Goal: Transaction & Acquisition: Purchase product/service

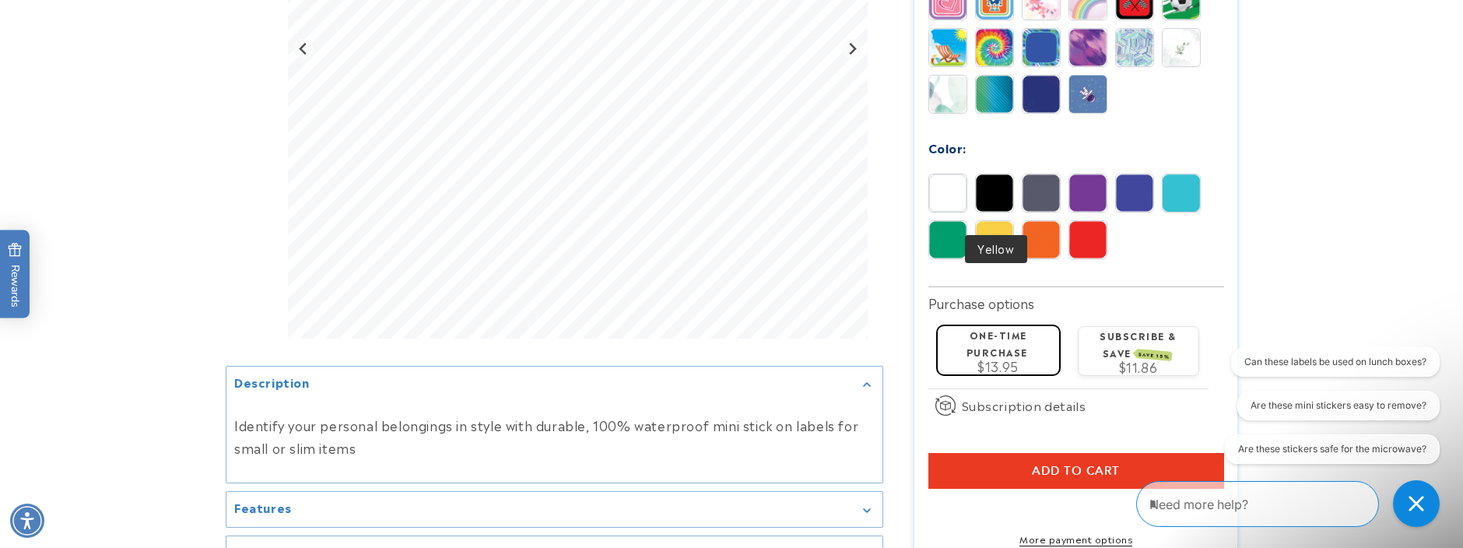
scroll to position [852, 0]
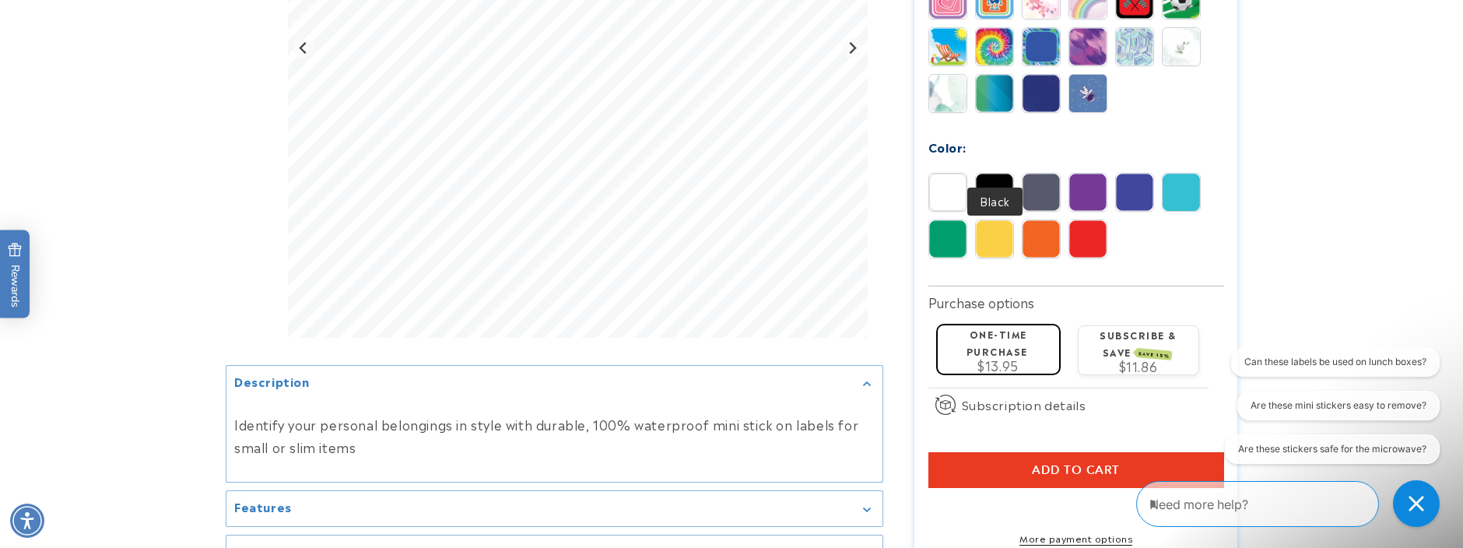
type input "*********"
click at [1003, 174] on img at bounding box center [994, 192] width 37 height 37
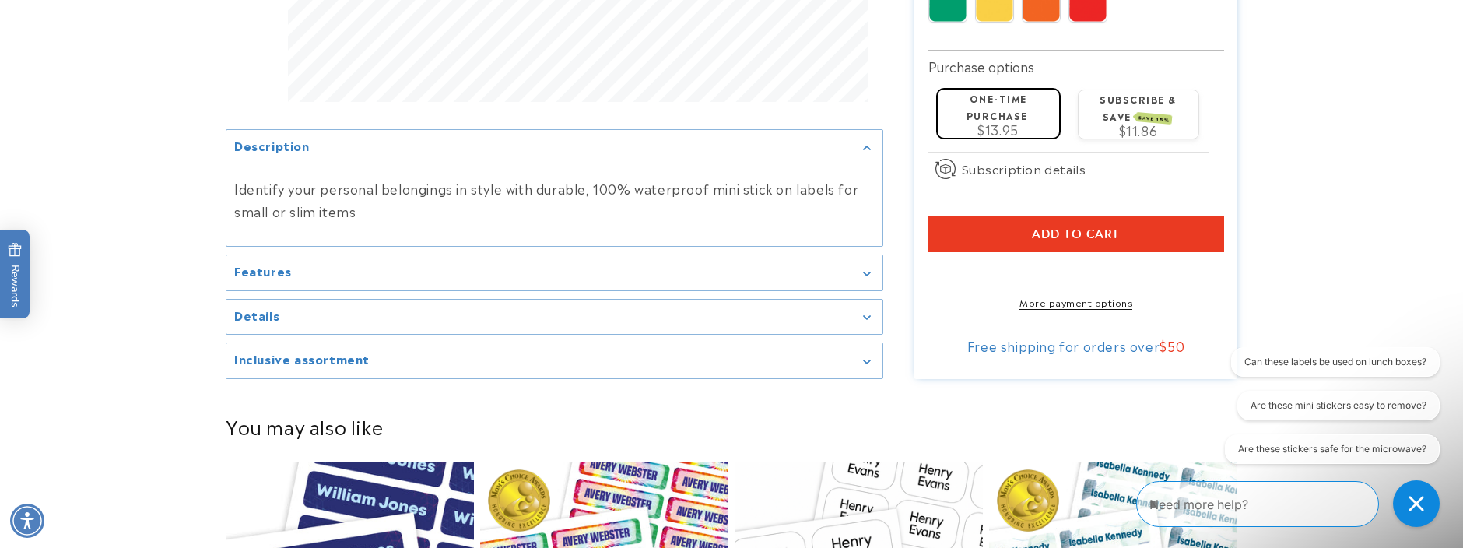
scroll to position [1162, 0]
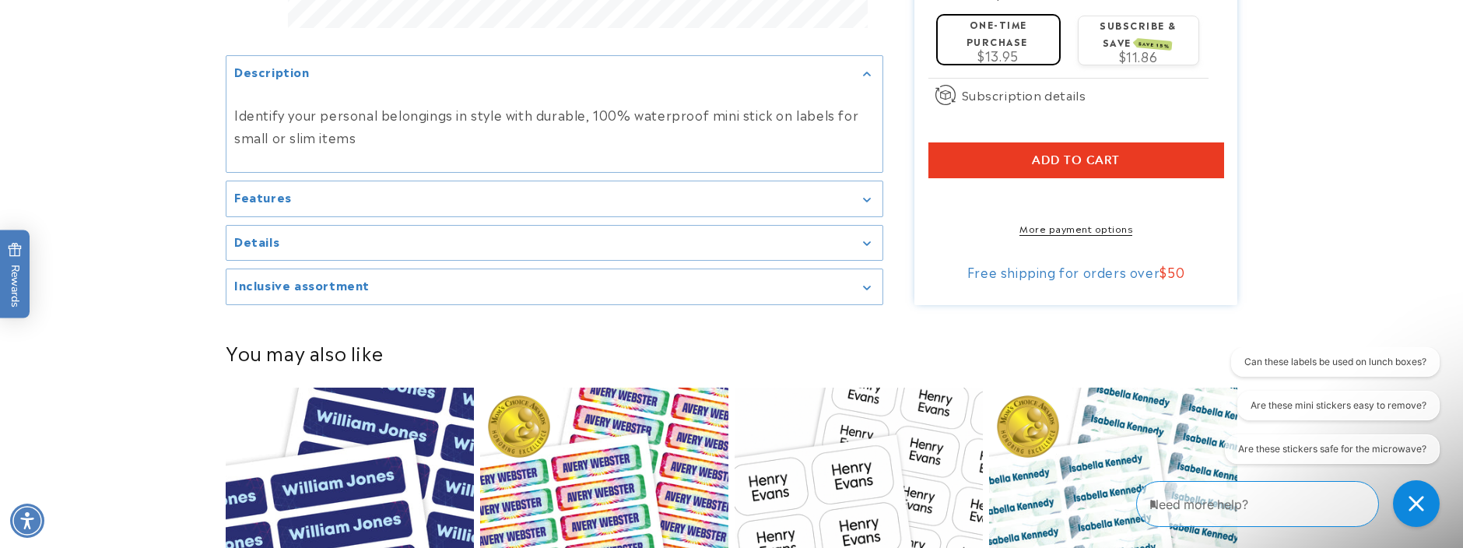
click at [1028, 142] on button "Add to cart" at bounding box center [1077, 160] width 296 height 36
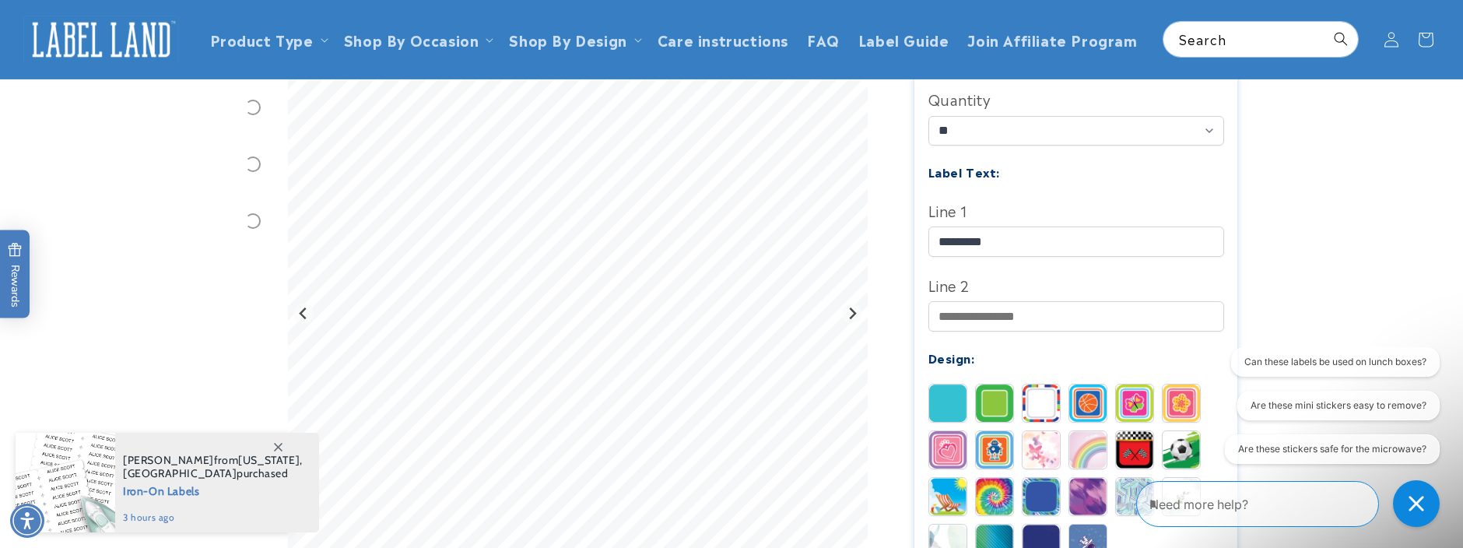
scroll to position [394, 0]
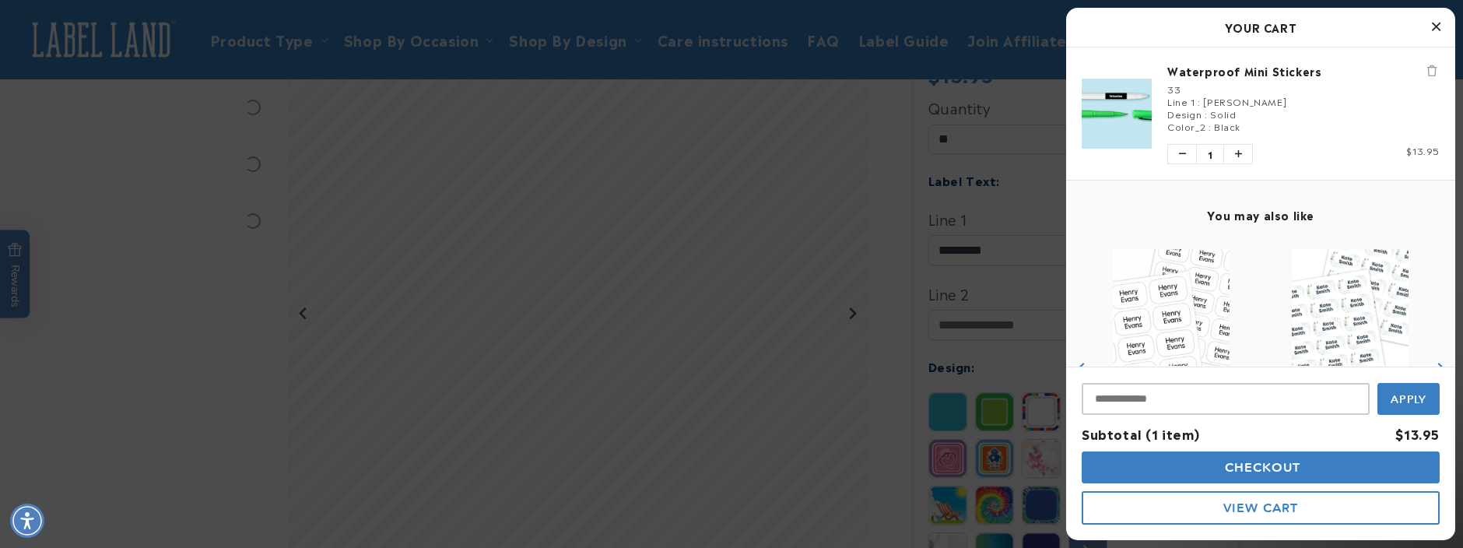
click at [283, 41] on div at bounding box center [731, 274] width 1463 height 548
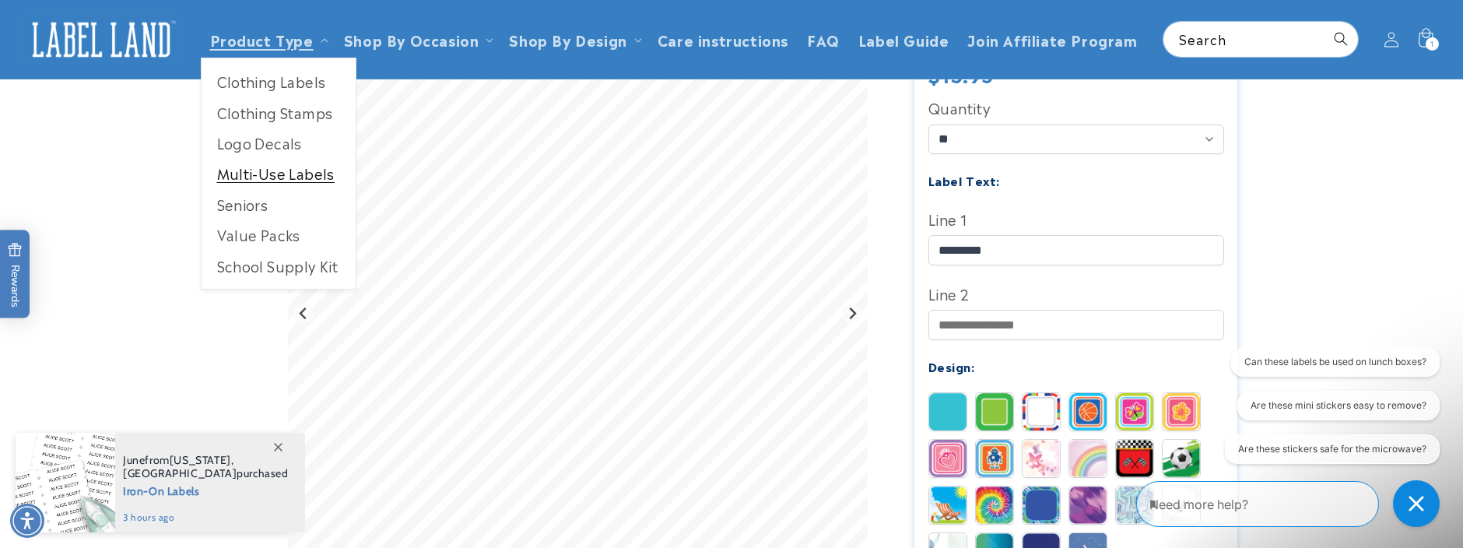
click at [255, 169] on link "Multi-Use Labels" at bounding box center [279, 173] width 154 height 30
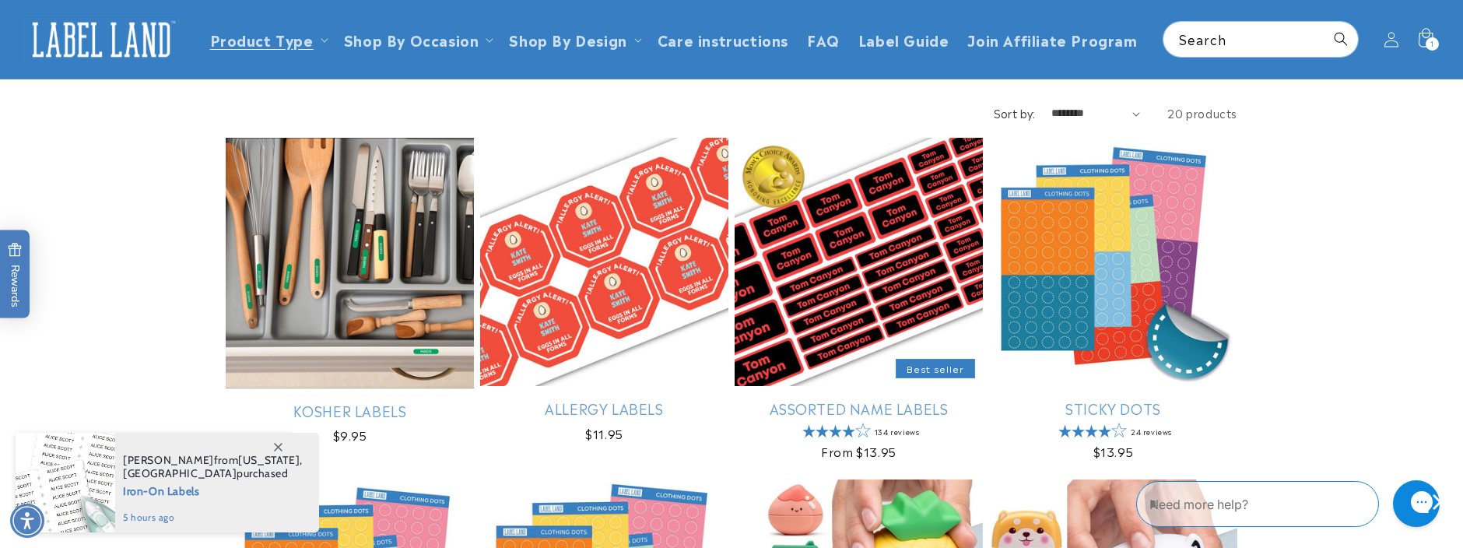
scroll to position [124, 0]
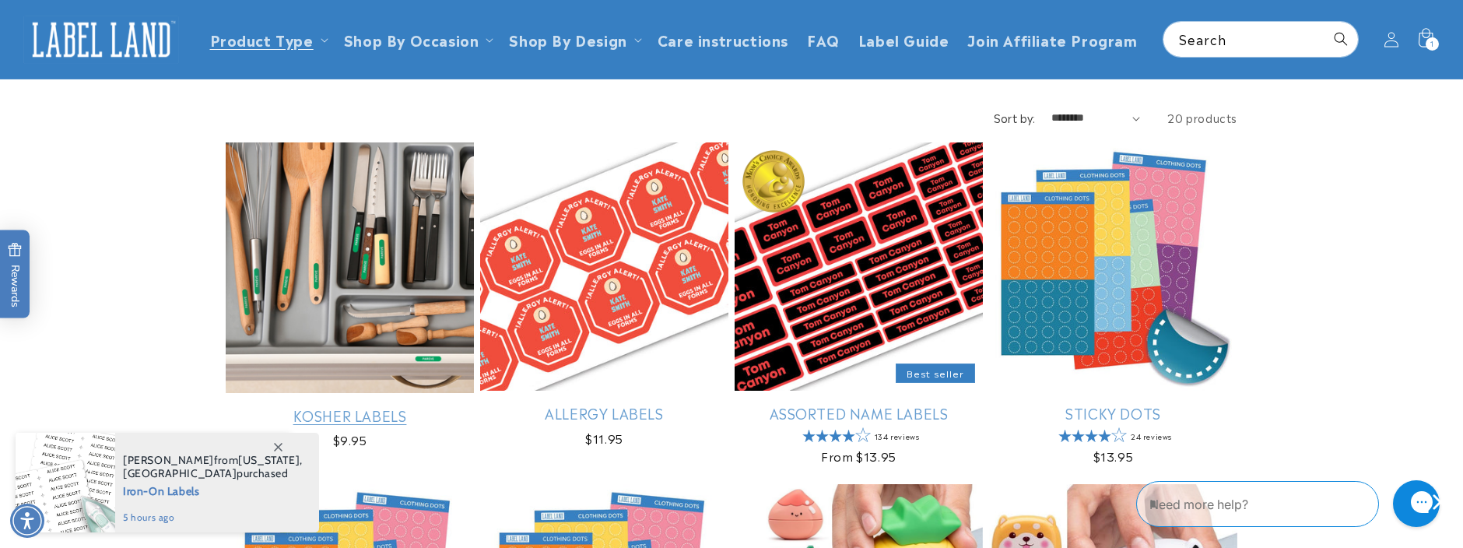
click at [344, 406] on link "Kosher Labels" at bounding box center [350, 415] width 248 height 18
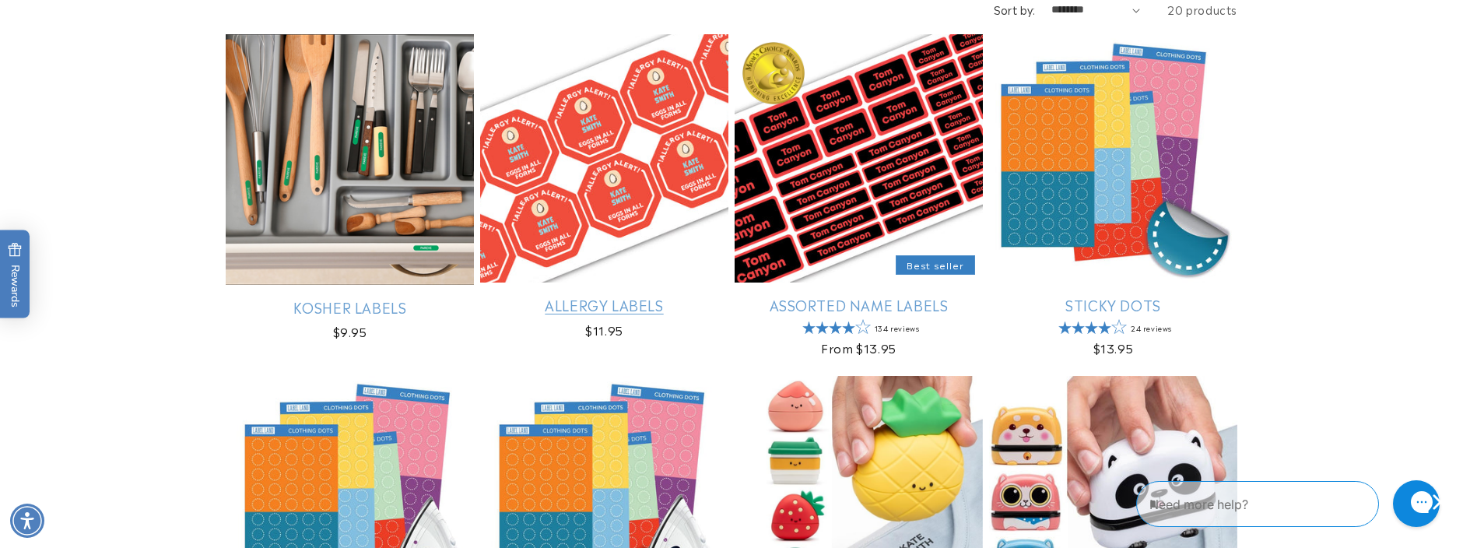
scroll to position [238, 0]
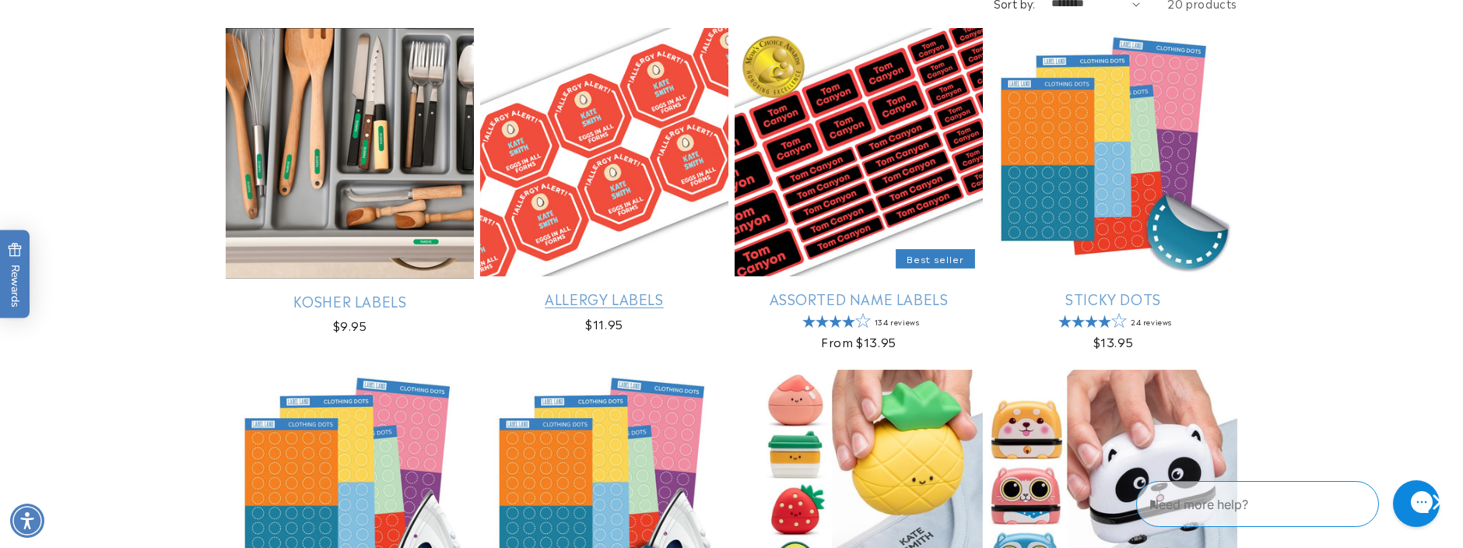
click at [653, 290] on link "Allergy Labels" at bounding box center [604, 299] width 248 height 18
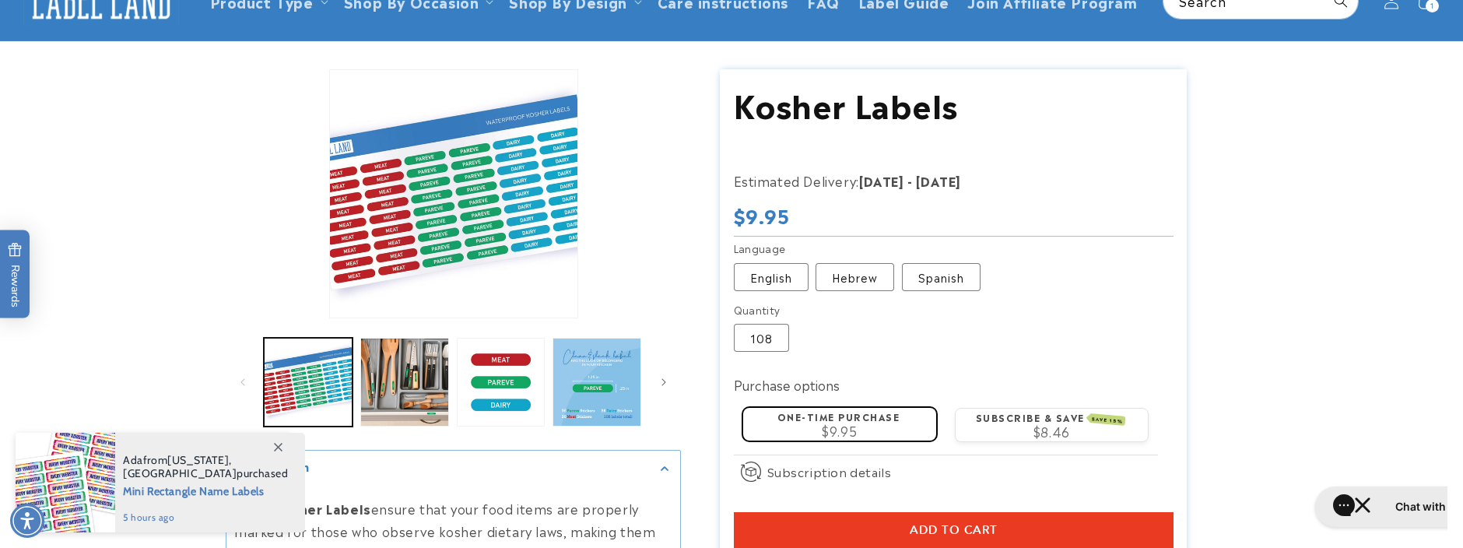
scroll to position [79, 0]
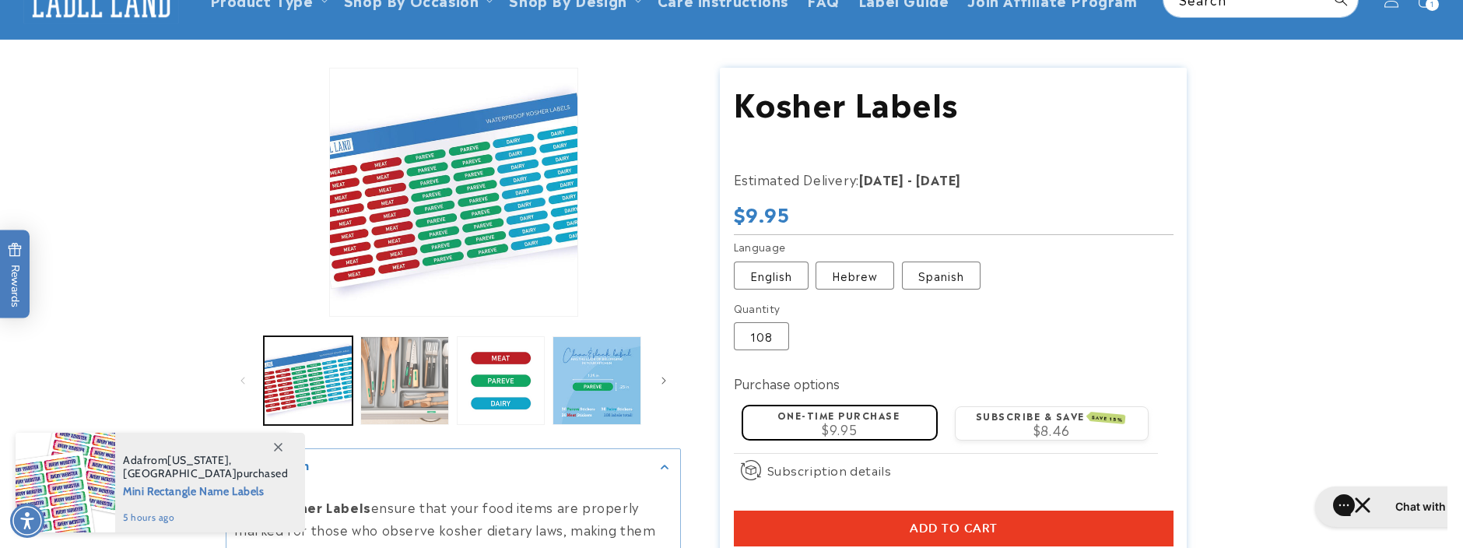
click at [392, 397] on button "Load image 2 in gallery view" at bounding box center [404, 380] width 89 height 89
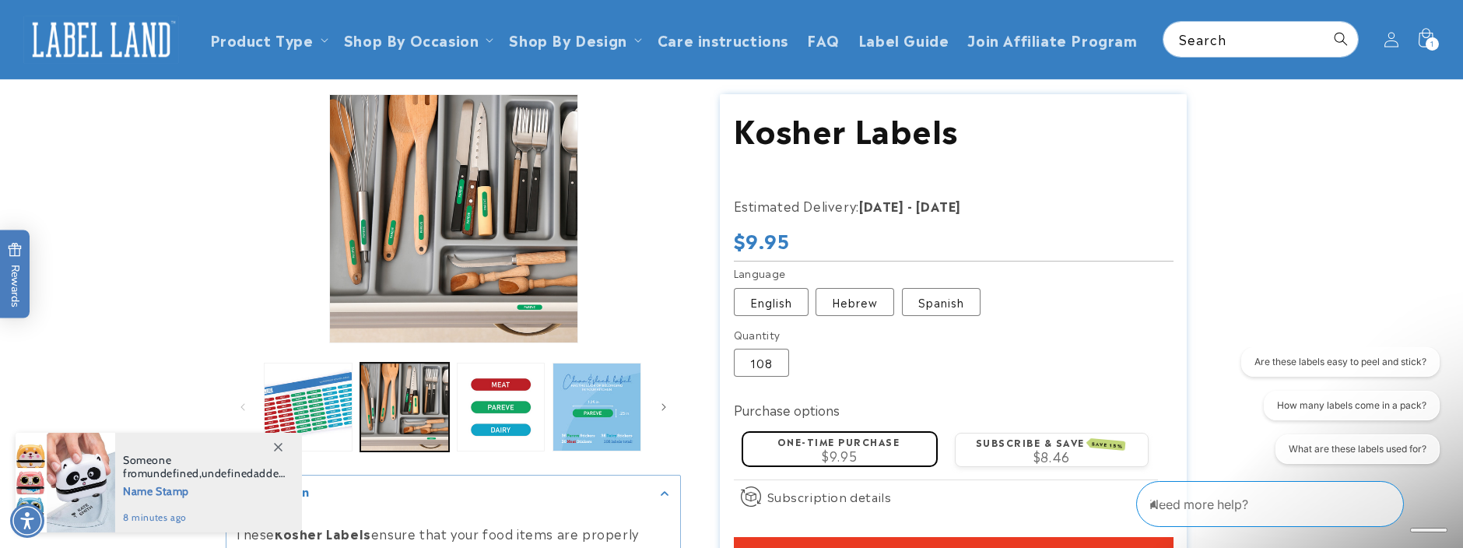
scroll to position [0, 0]
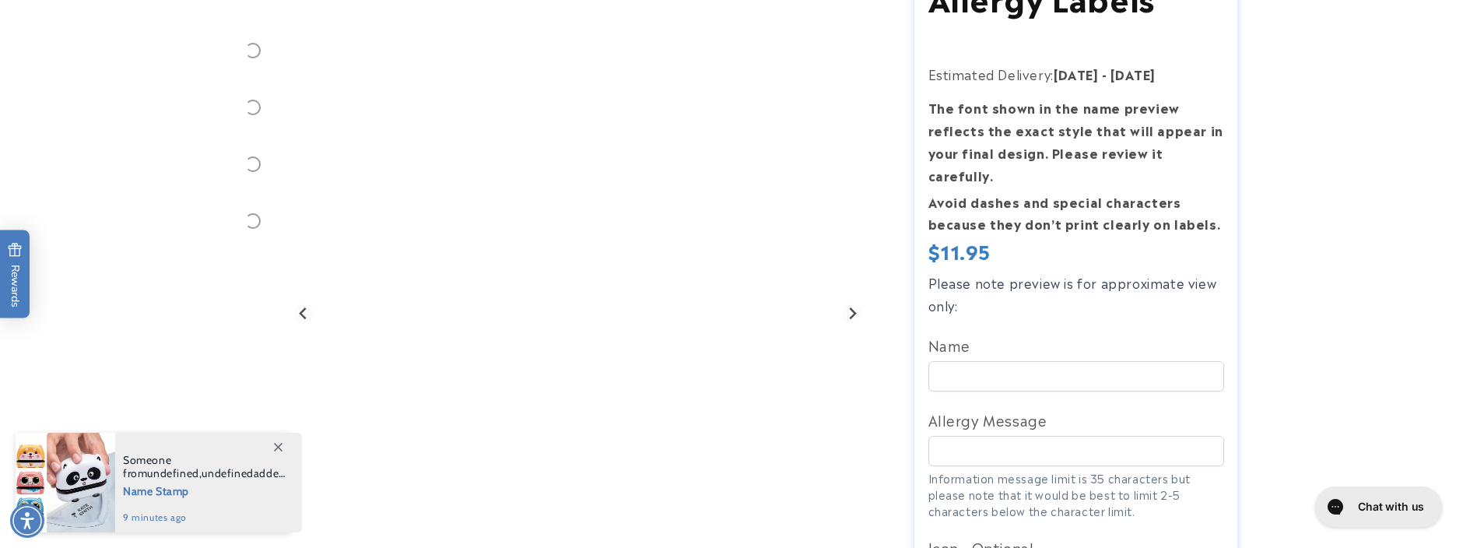
scroll to position [181, 0]
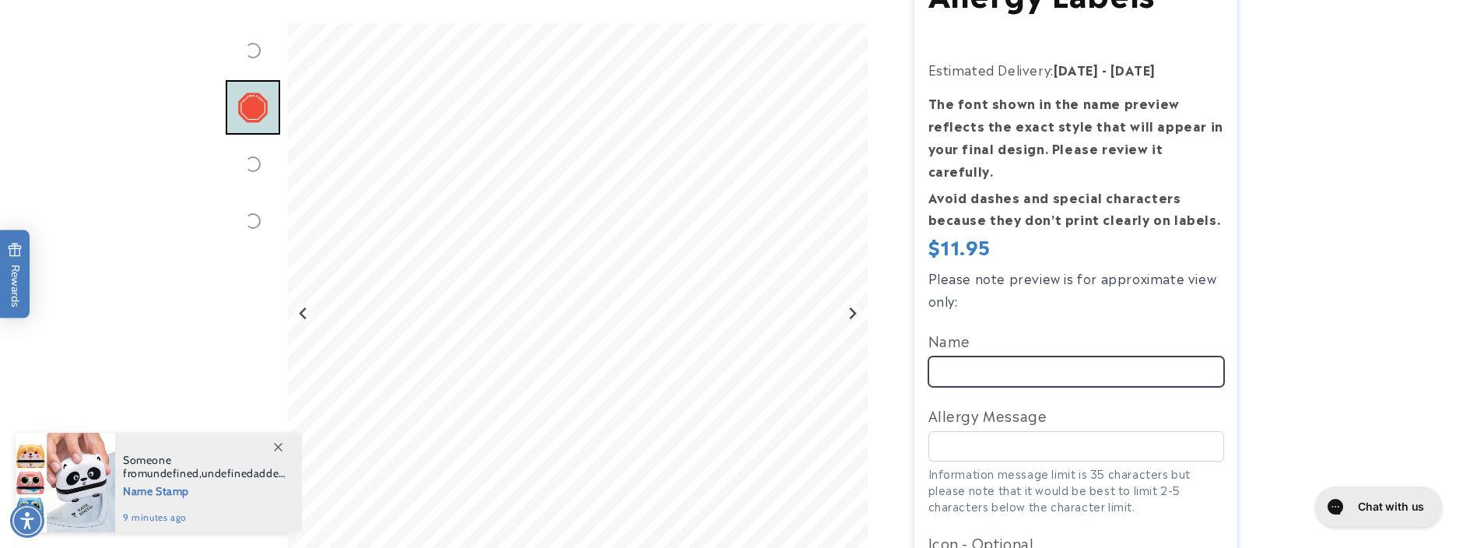
click at [1016, 357] on input "Name" at bounding box center [1077, 372] width 296 height 30
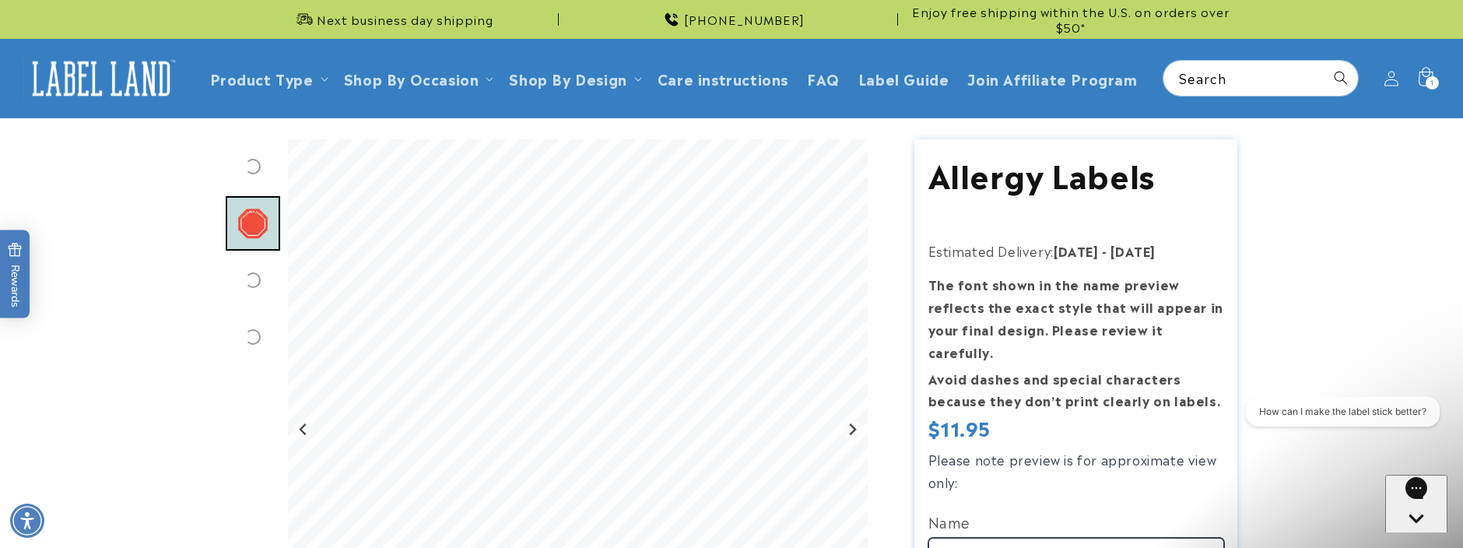
scroll to position [0, 0]
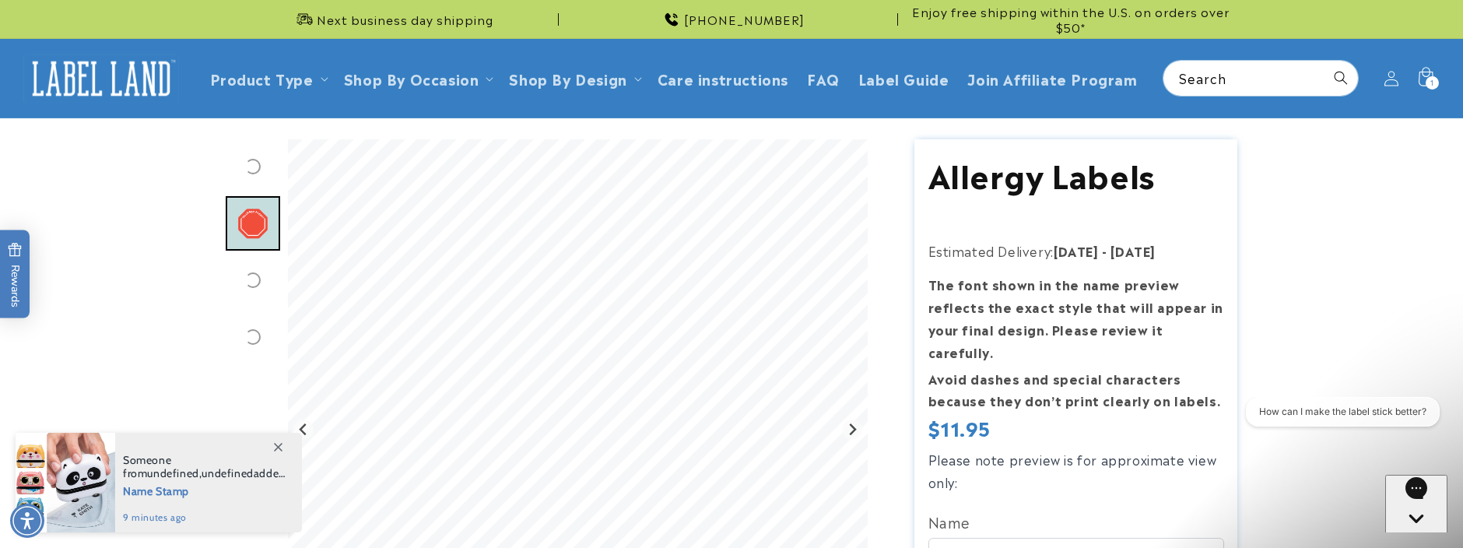
click at [100, 462] on div at bounding box center [66, 483] width 100 height 100
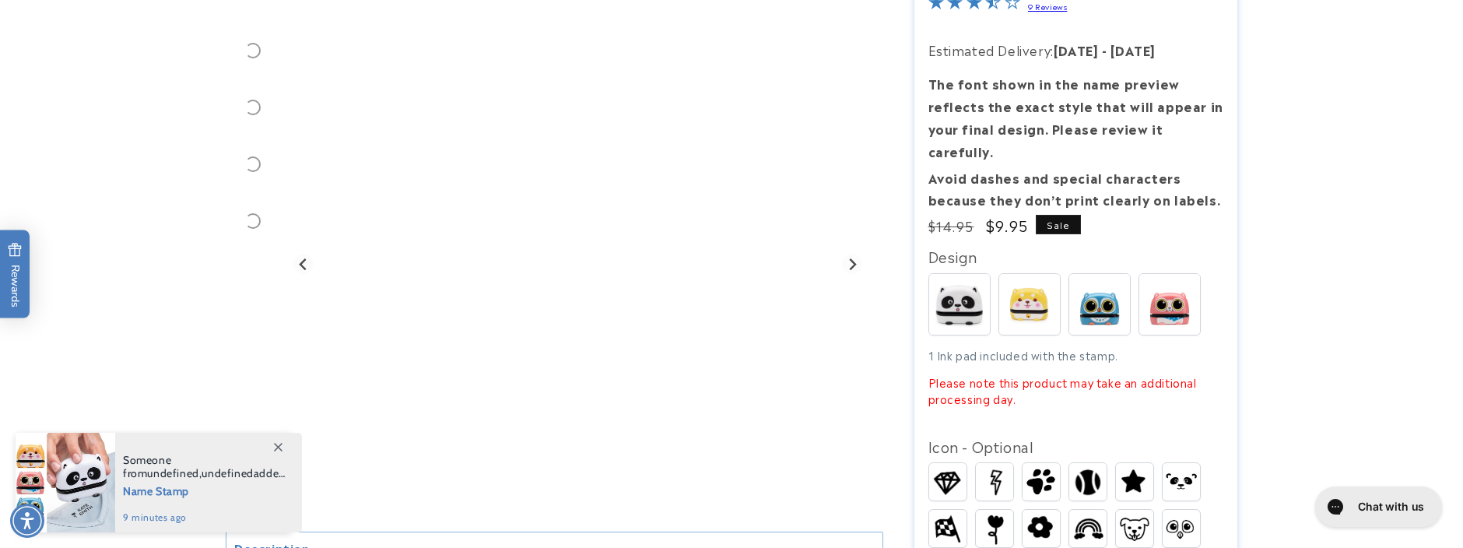
scroll to position [220, 0]
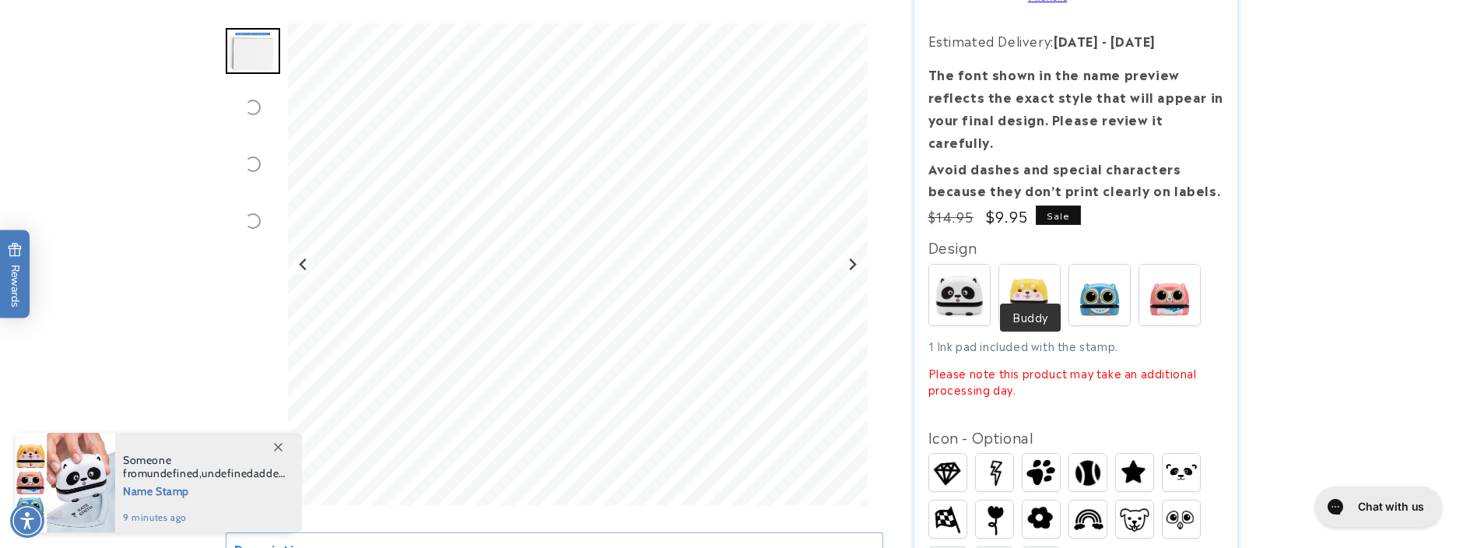
click at [1038, 265] on img at bounding box center [1030, 295] width 61 height 61
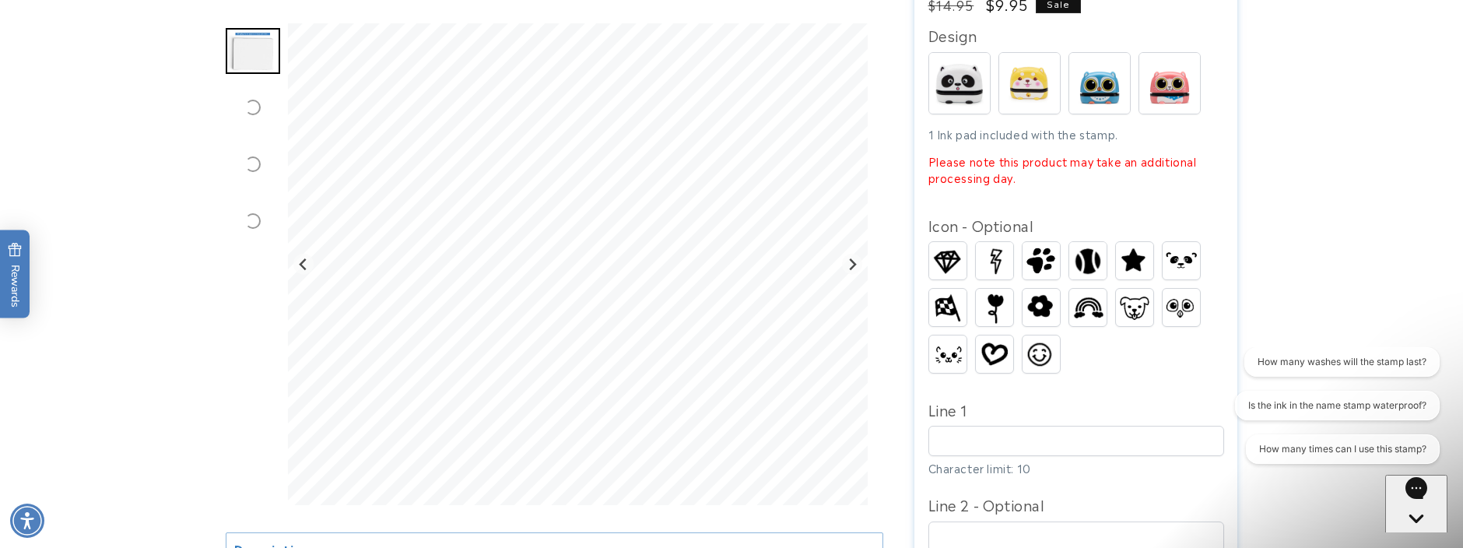
scroll to position [467, 0]
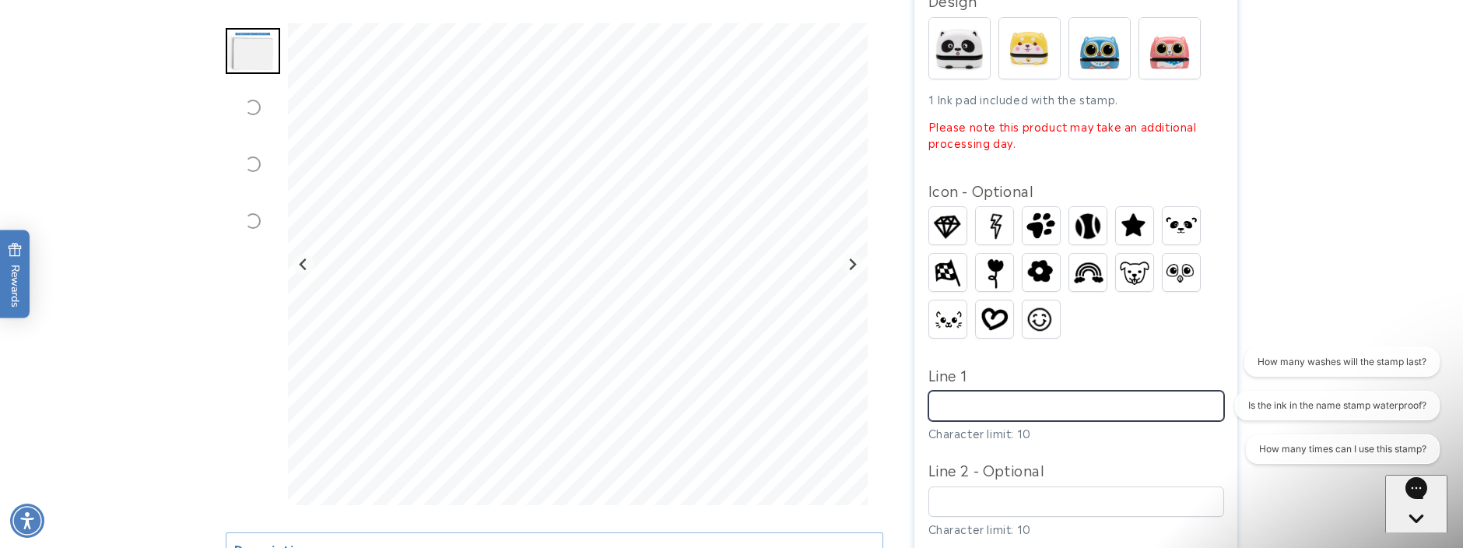
click at [991, 391] on input "Line 1" at bounding box center [1077, 406] width 296 height 30
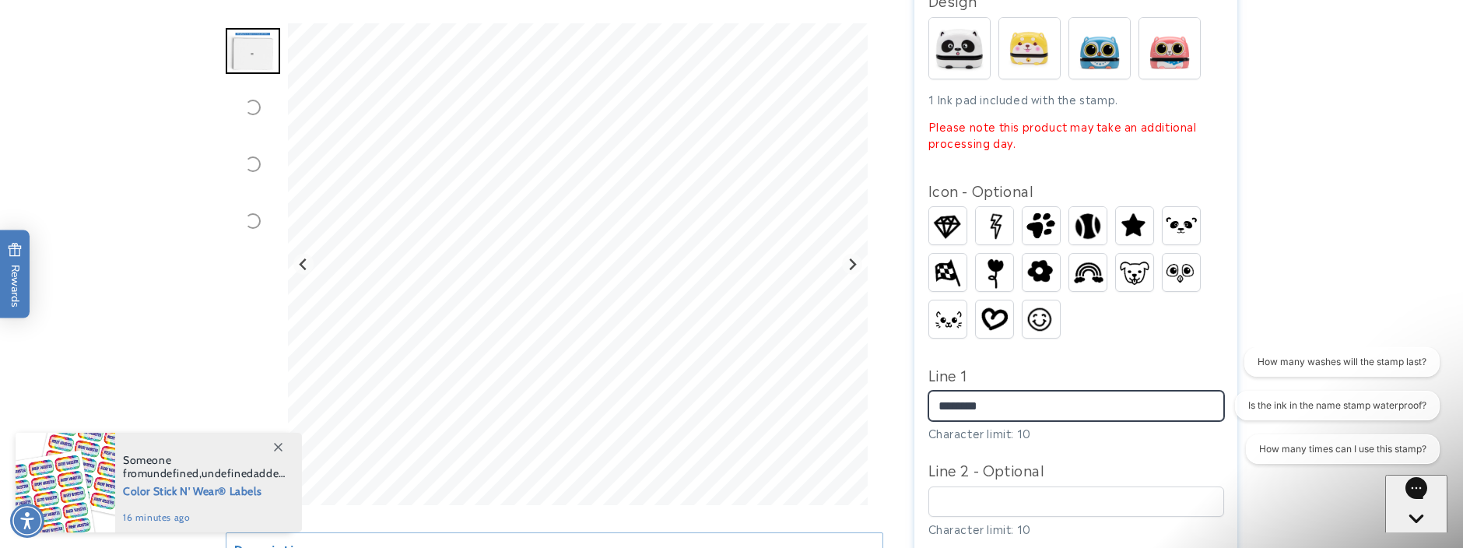
type input "*********"
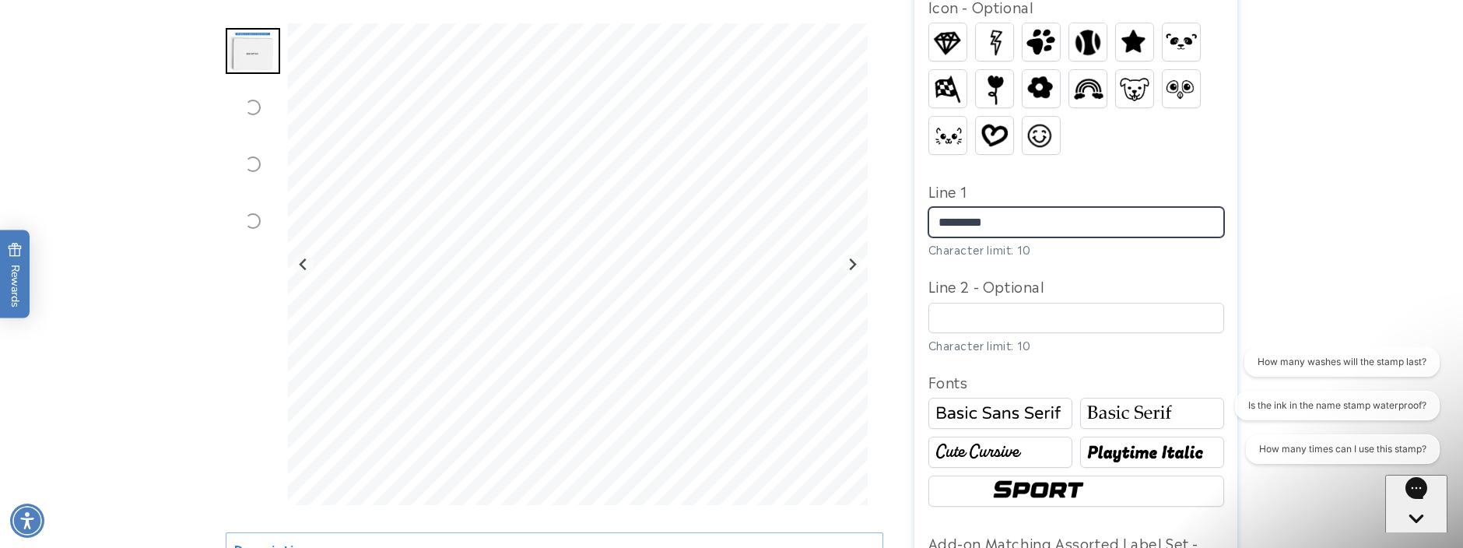
scroll to position [652, 0]
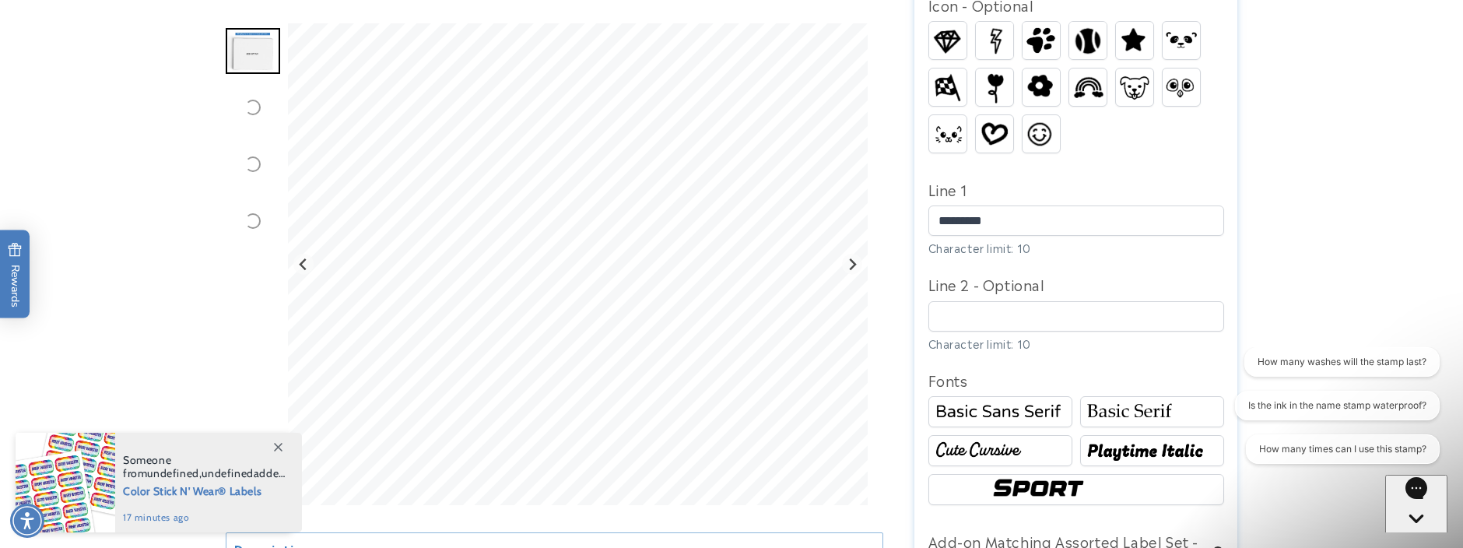
click at [944, 439] on img at bounding box center [1000, 450] width 139 height 23
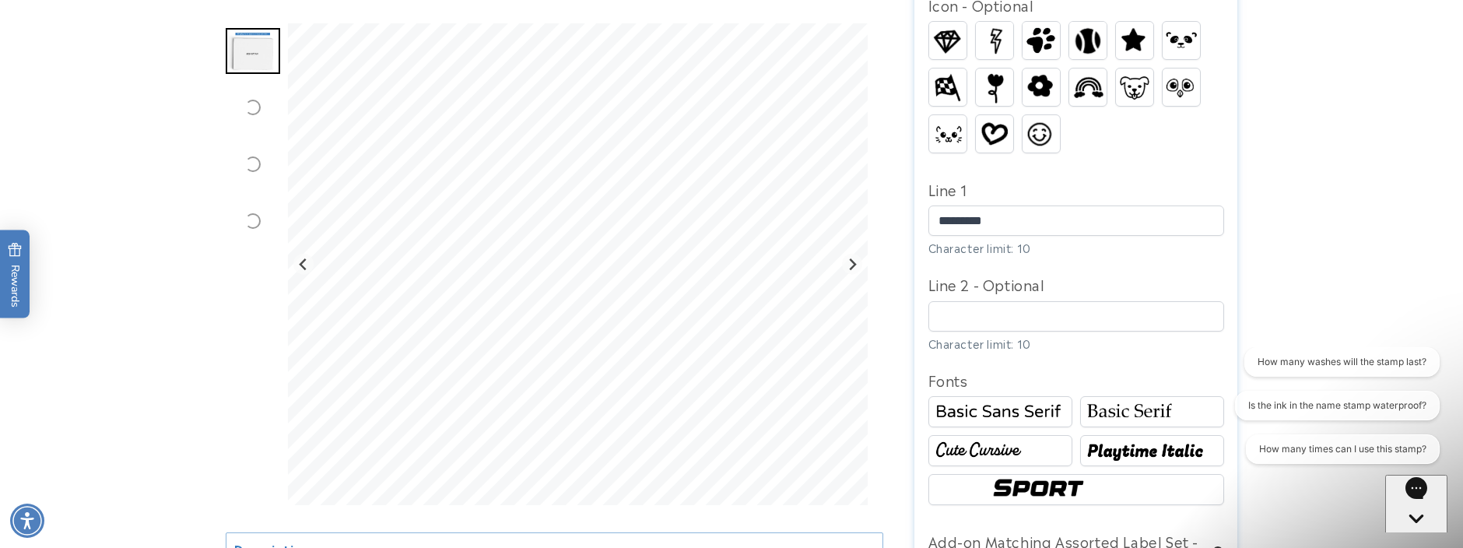
click at [1129, 400] on img at bounding box center [1152, 411] width 139 height 23
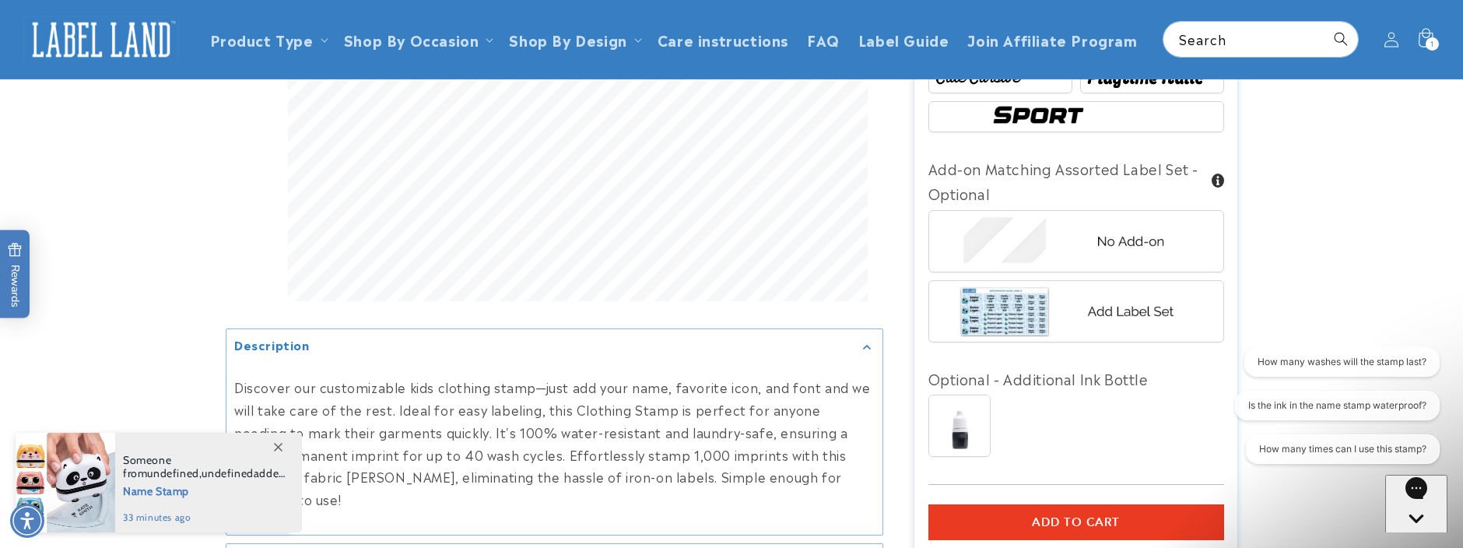
scroll to position [1017, 0]
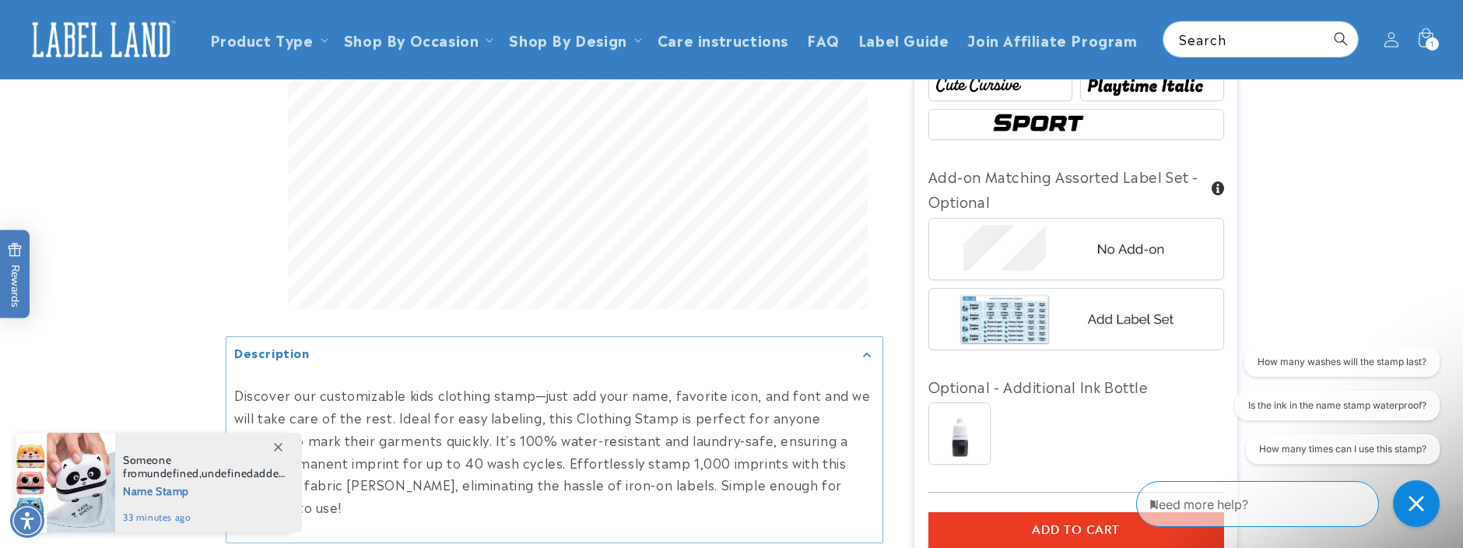
click at [952, 418] on img at bounding box center [959, 433] width 61 height 61
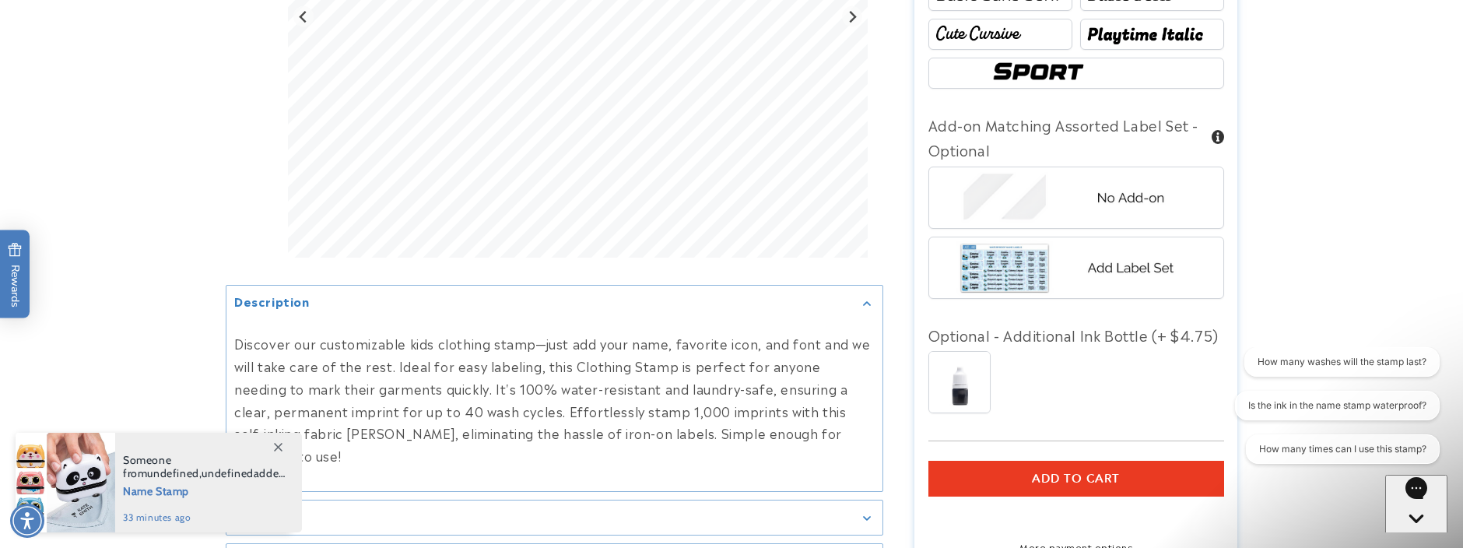
scroll to position [1069, 0]
click at [1055, 472] on span "Add to cart" at bounding box center [1076, 479] width 88 height 14
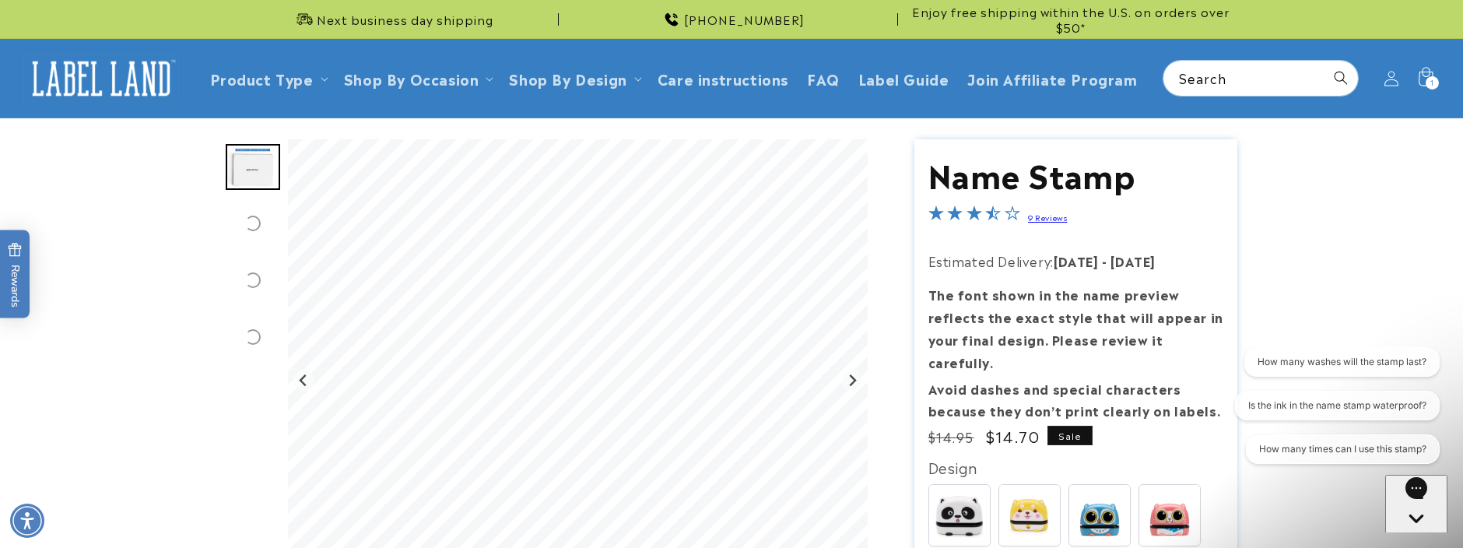
scroll to position [0, 0]
